Goal: Find contact information

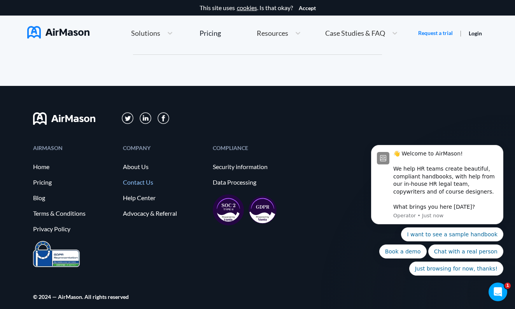
scroll to position [4250, 0]
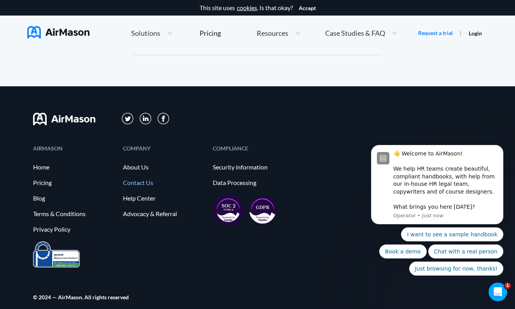
click at [143, 179] on link "Contact Us" at bounding box center [164, 182] width 82 height 7
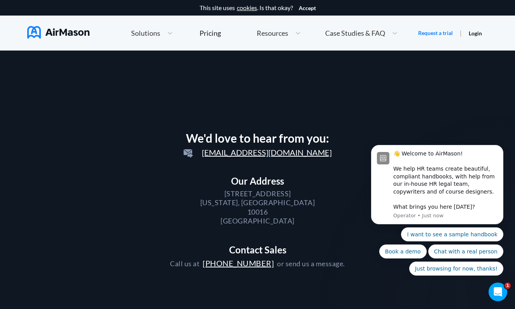
scroll to position [0, 0]
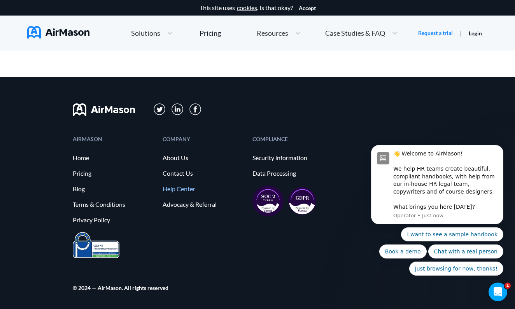
scroll to position [862, 0]
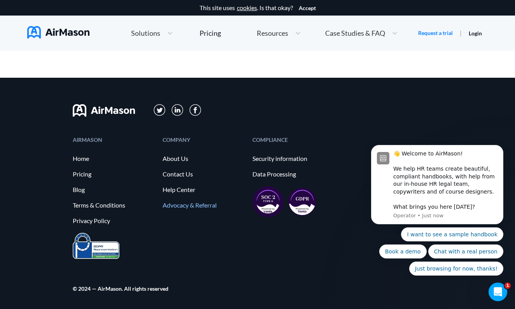
click at [177, 202] on link "Advocacy & Referral" at bounding box center [204, 205] width 82 height 7
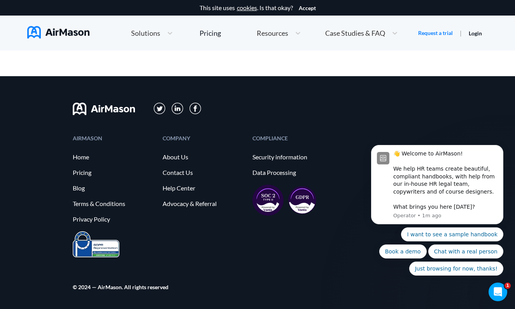
scroll to position [652, 0]
